Goal: Task Accomplishment & Management: Manage account settings

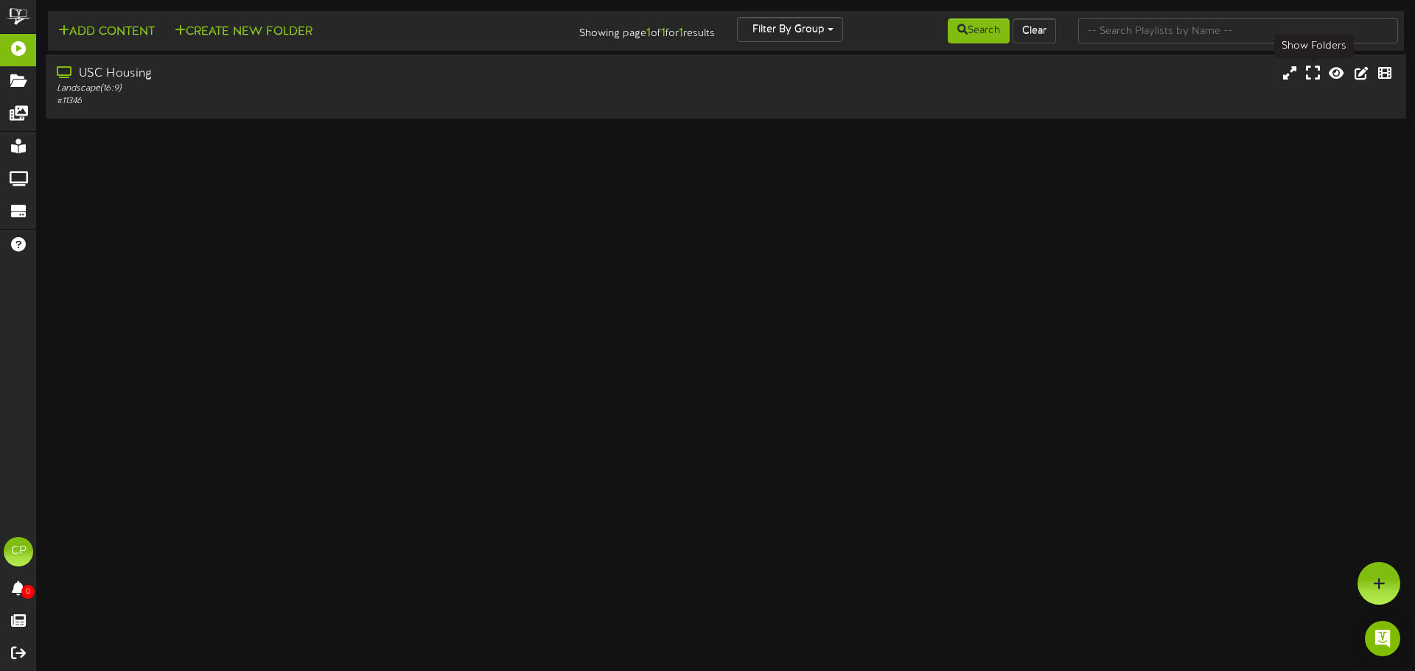
click at [1315, 77] on icon at bounding box center [1313, 73] width 14 height 16
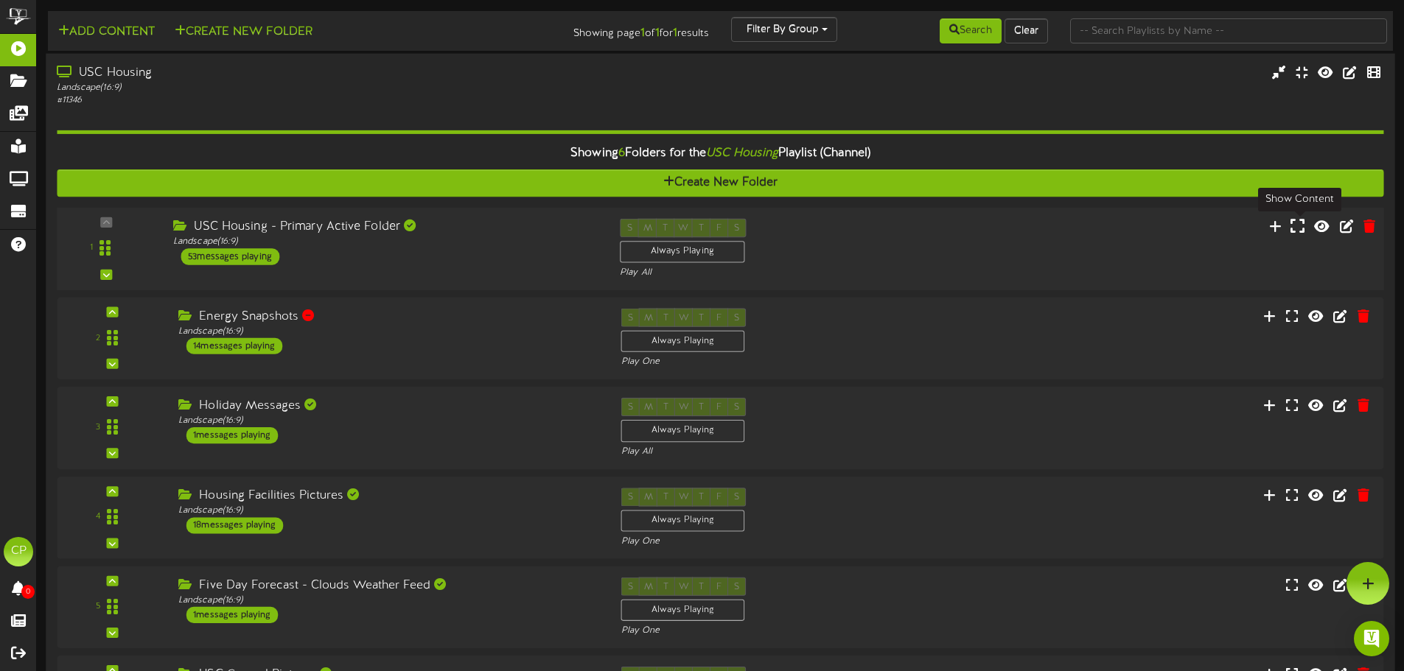
click at [1298, 227] on icon at bounding box center [1298, 225] width 14 height 16
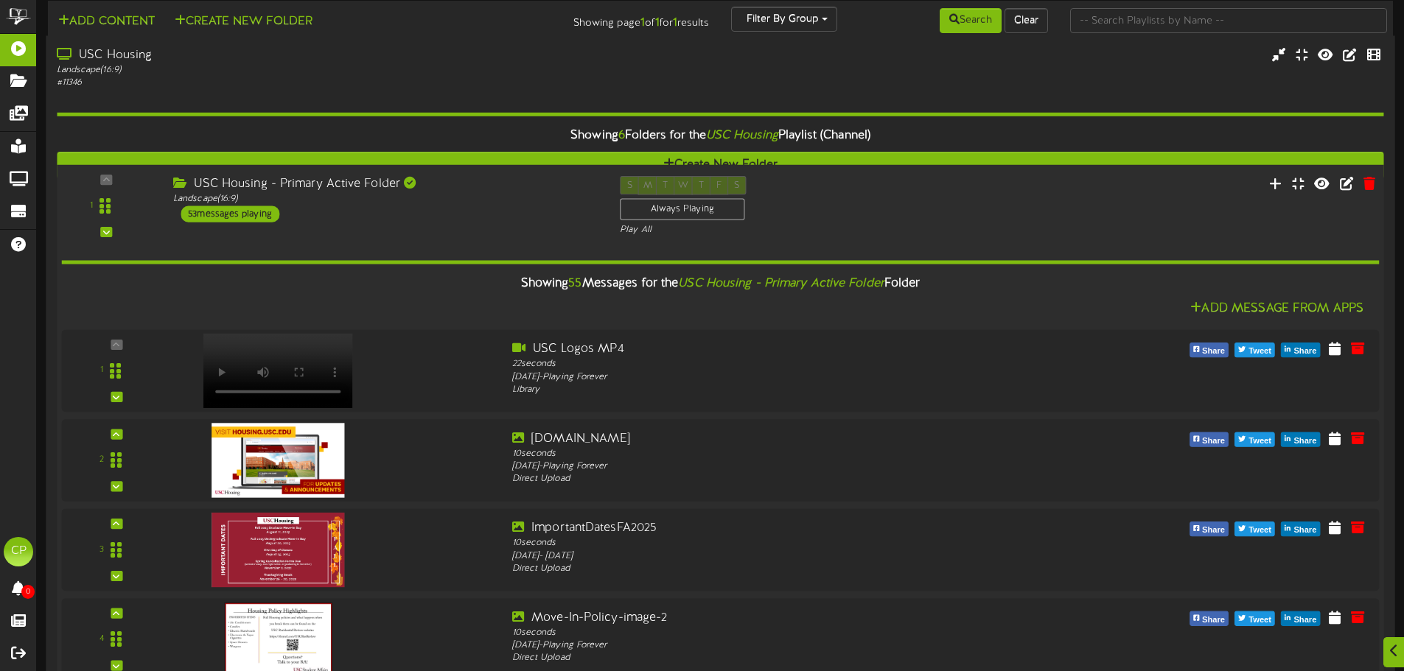
scroll to position [2653, 0]
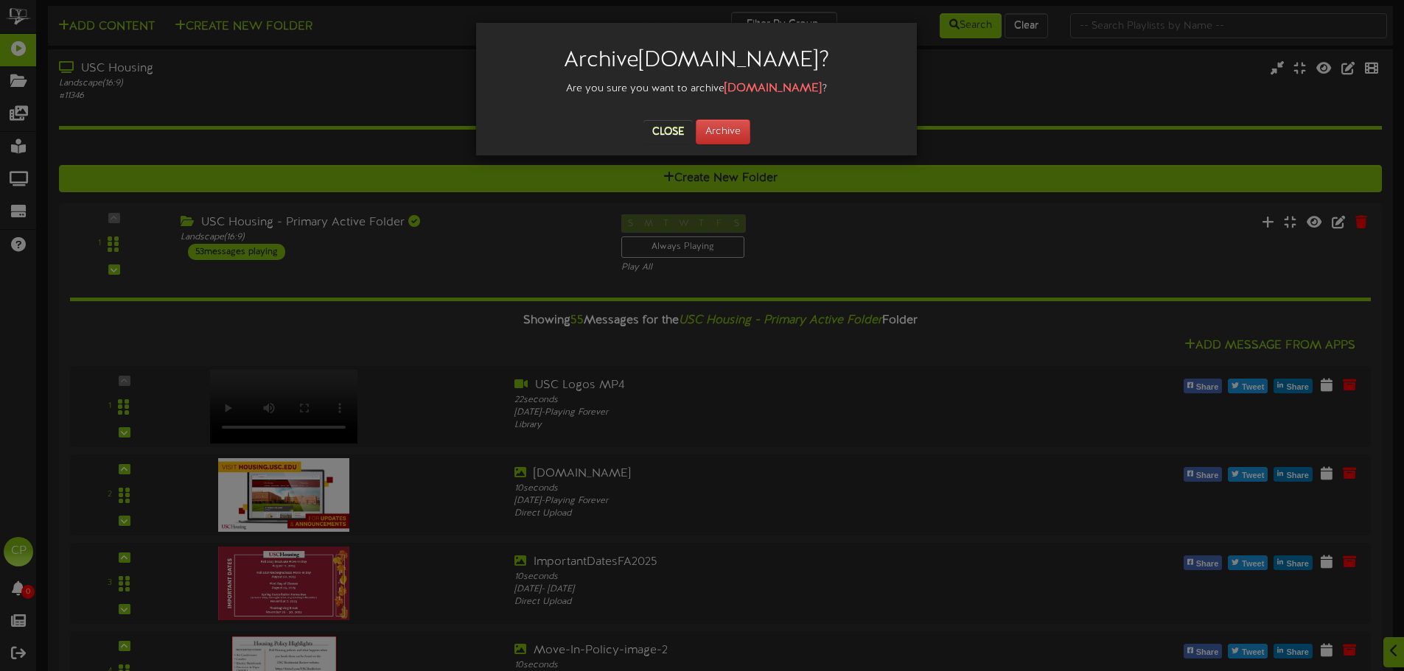
scroll to position [0, 0]
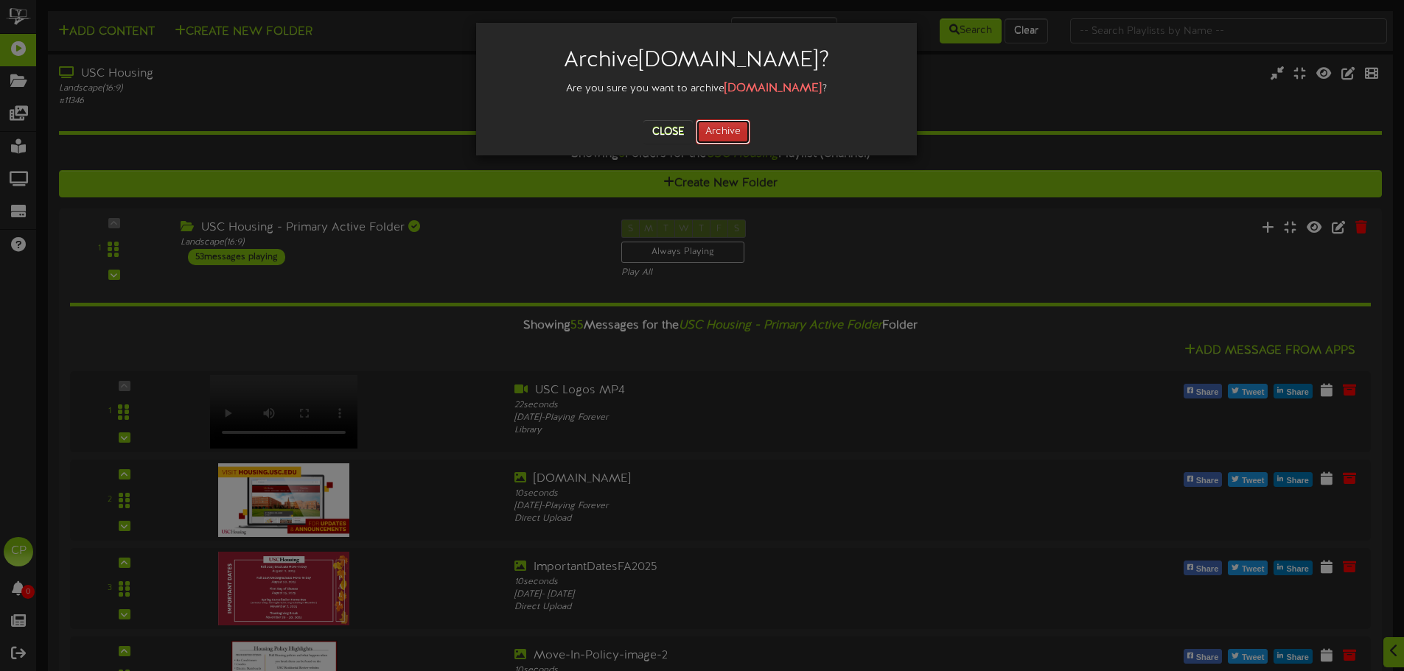
click at [733, 137] on button "Archive" at bounding box center [723, 131] width 55 height 25
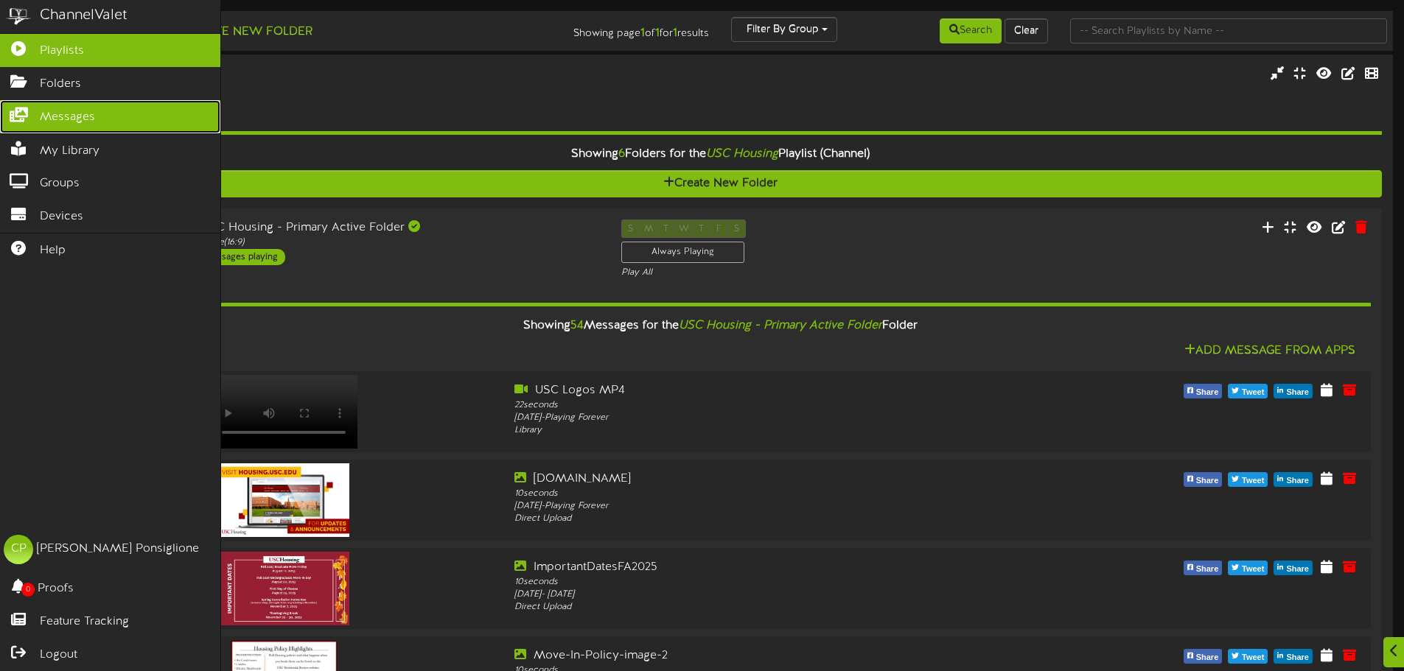
click at [72, 116] on span "Messages" at bounding box center [67, 117] width 55 height 17
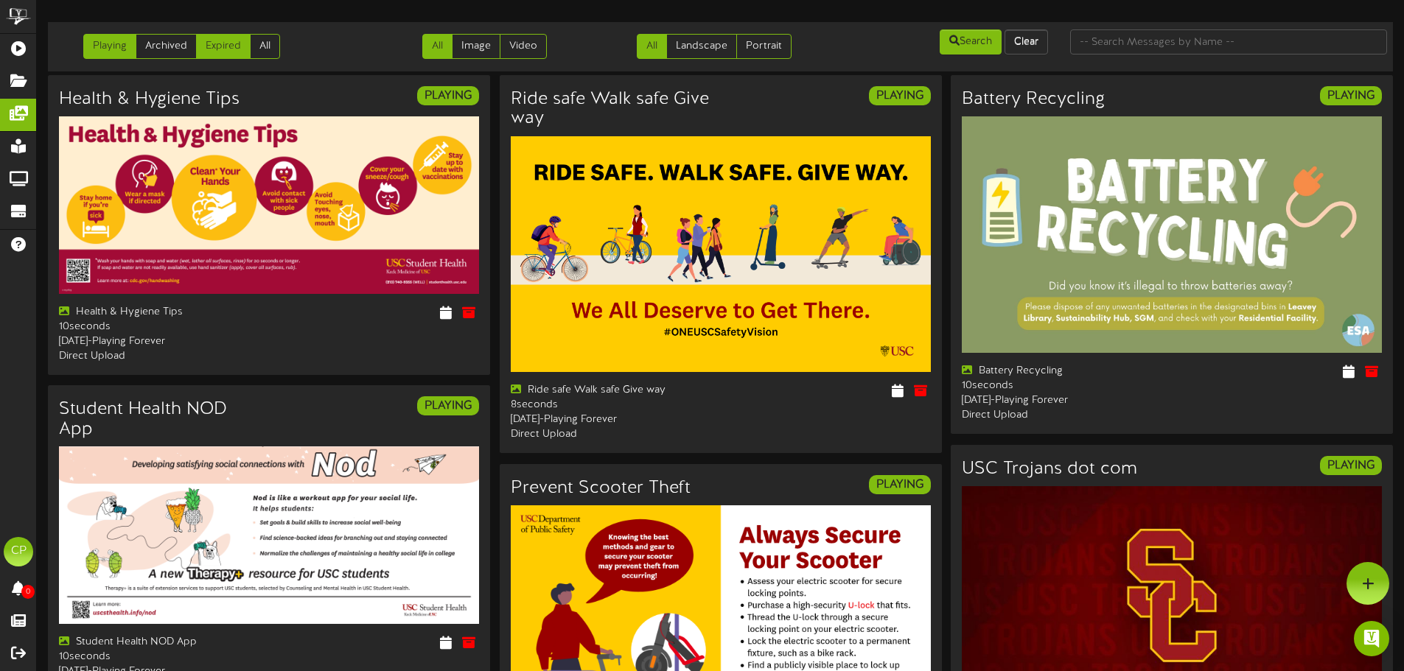
click at [221, 45] on link "Expired" at bounding box center [223, 46] width 55 height 25
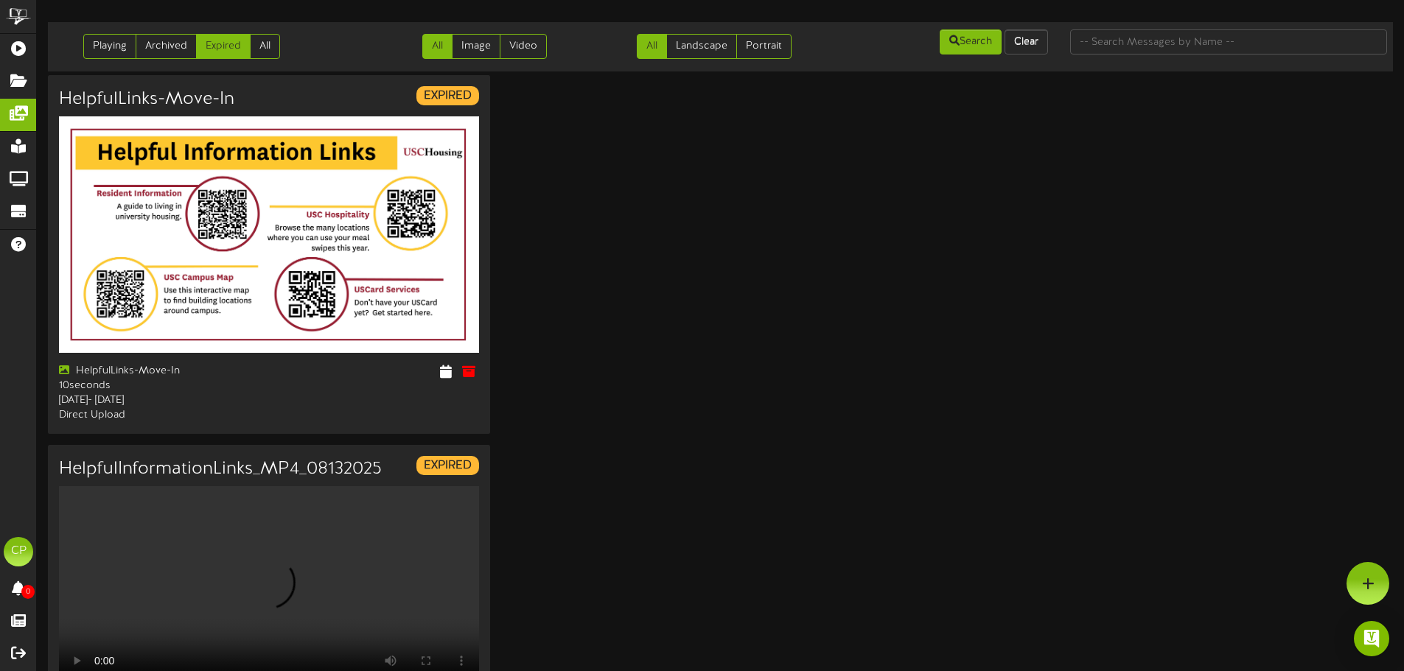
scroll to position [7, 0]
click at [184, 43] on link "Archived" at bounding box center [166, 46] width 61 height 25
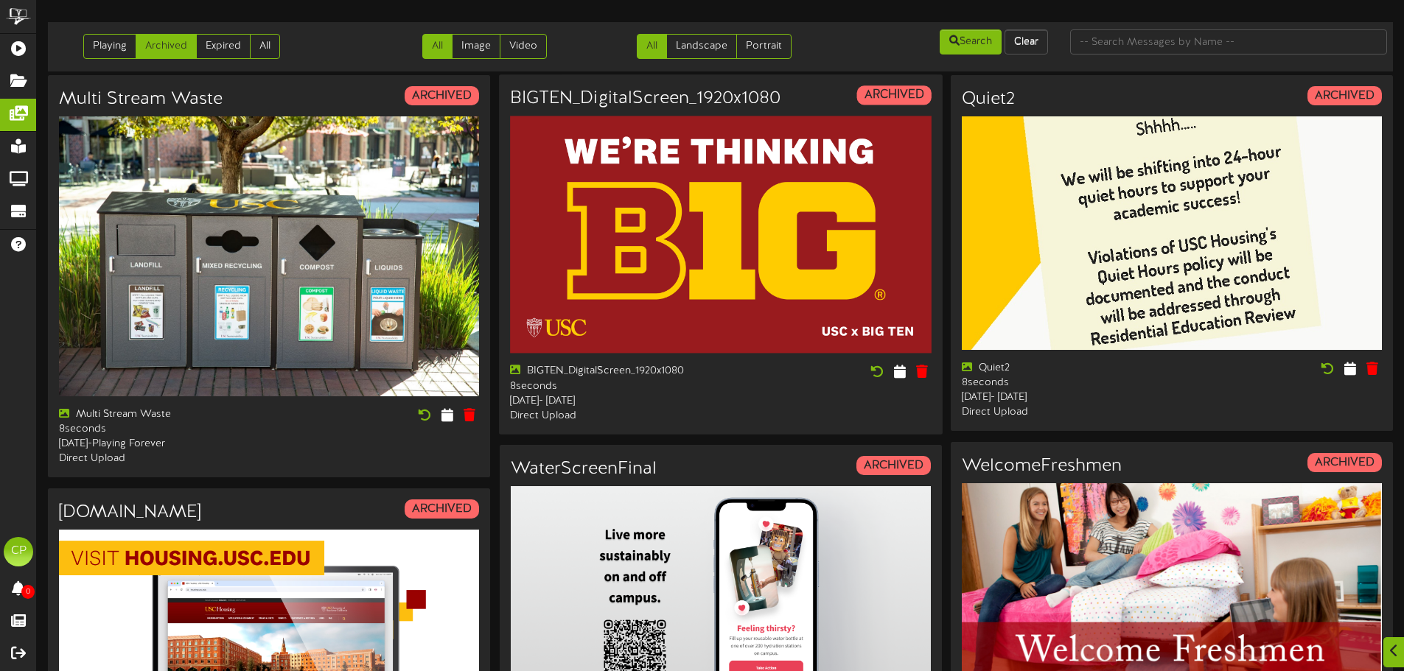
scroll to position [1511, 0]
click at [103, 45] on link "Playing" at bounding box center [109, 46] width 53 height 25
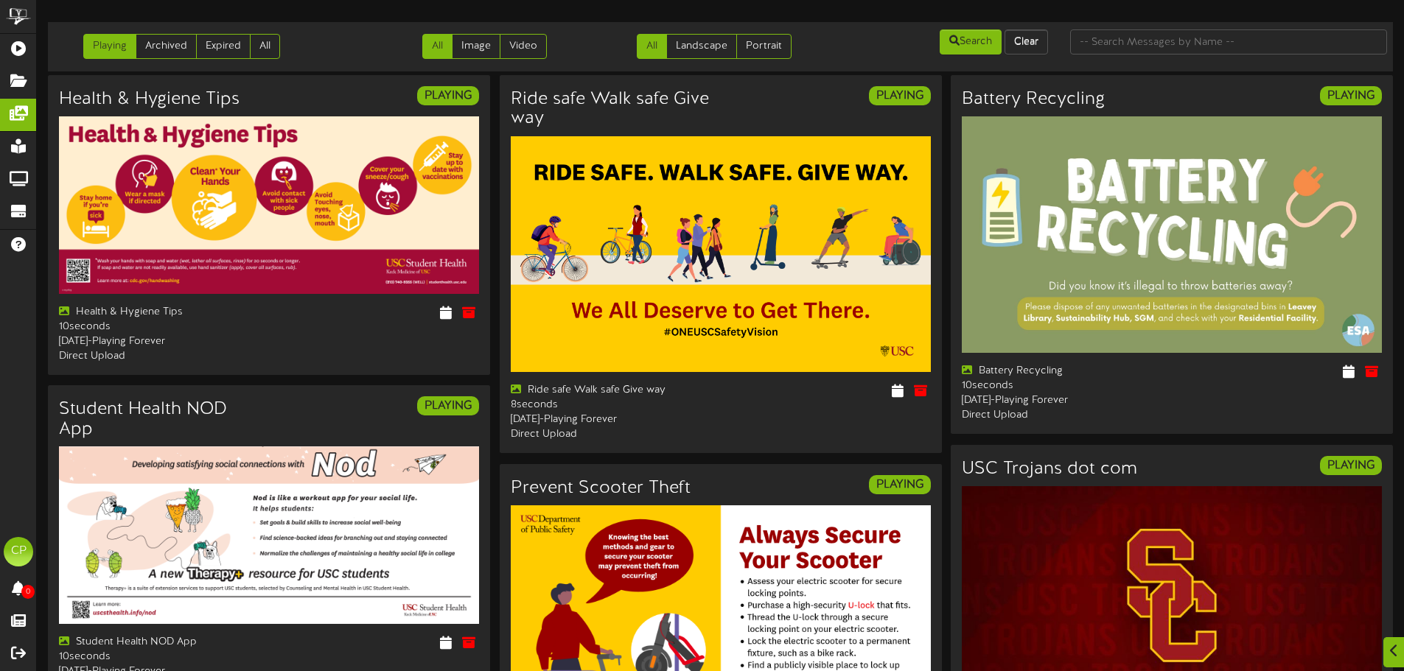
scroll to position [2109, 0]
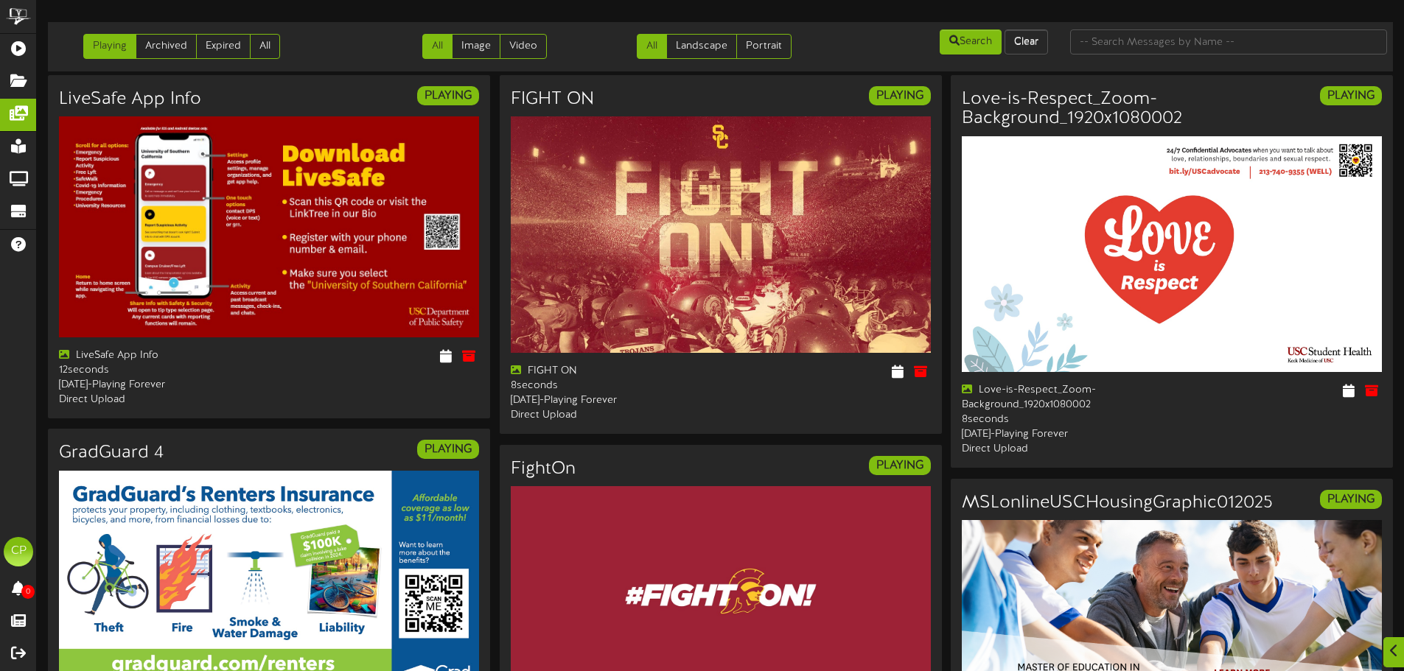
scroll to position [1843, 0]
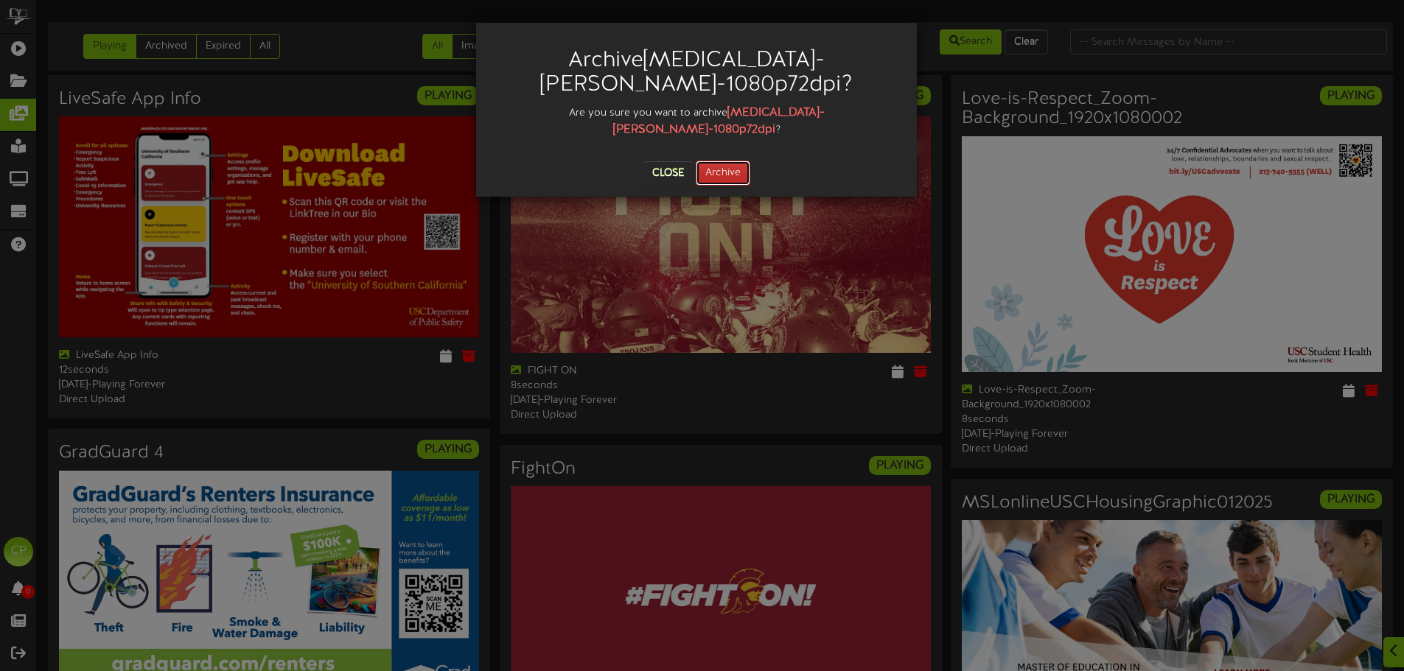
click at [725, 161] on button "Archive" at bounding box center [723, 173] width 55 height 25
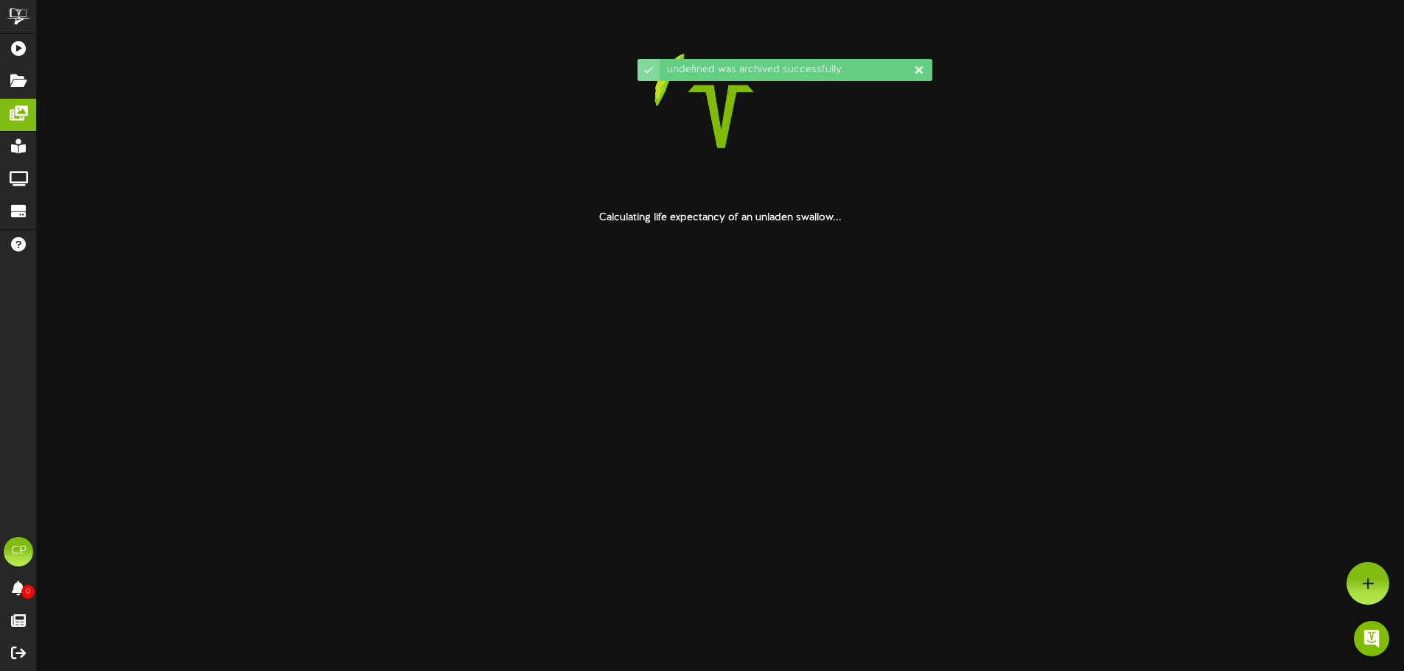
scroll to position [0, 0]
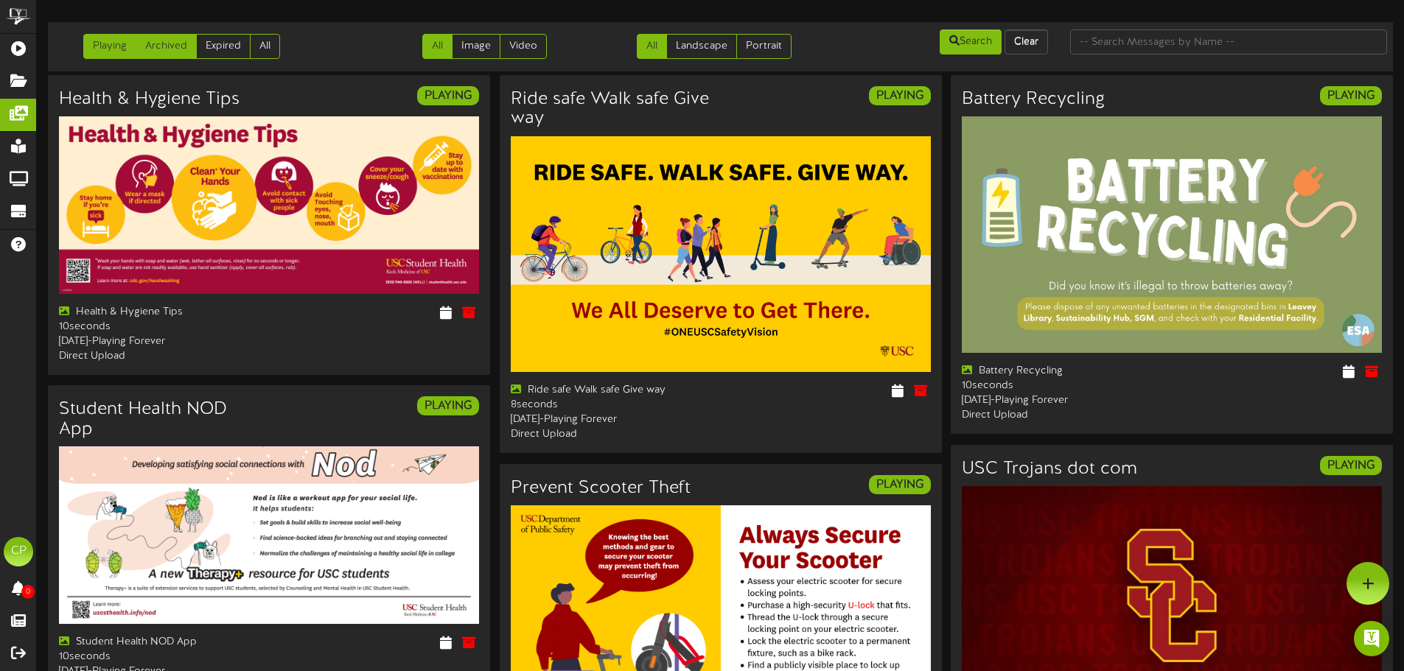
click at [180, 52] on link "Archived" at bounding box center [166, 46] width 61 height 25
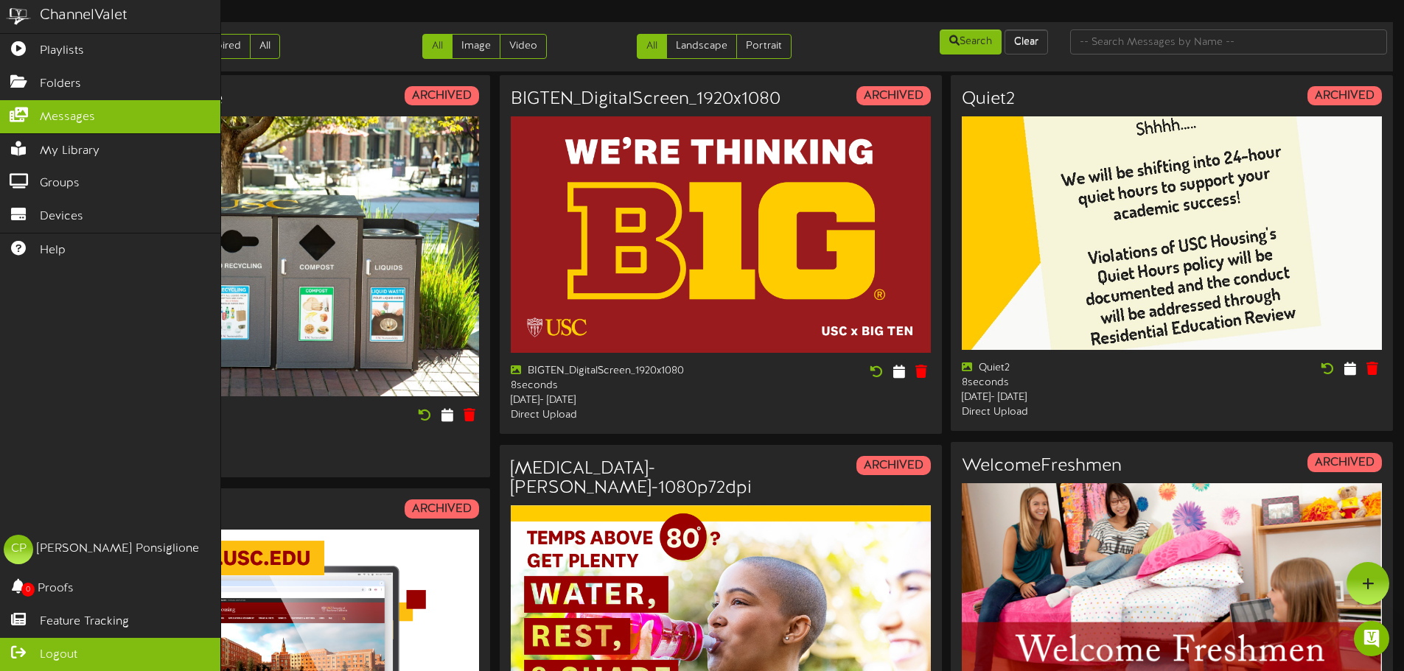
click at [49, 653] on span "Logout" at bounding box center [59, 655] width 38 height 17
